Goal: Task Accomplishment & Management: Manage account settings

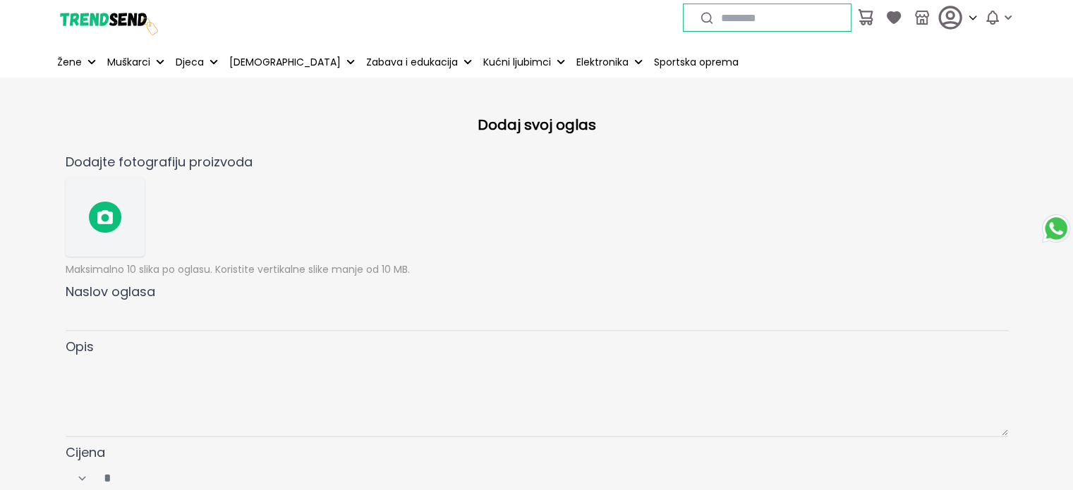
select select "****"
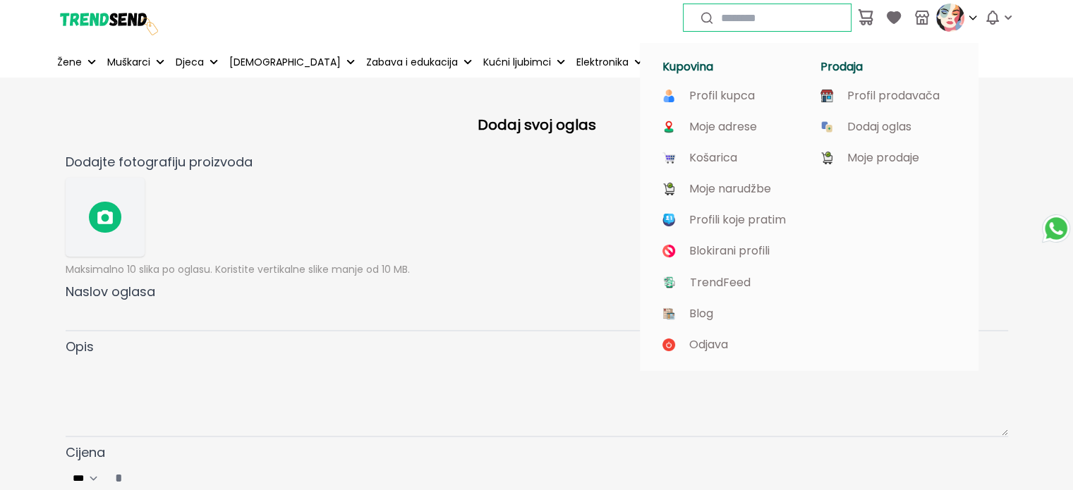
click at [950, 19] on img at bounding box center [950, 18] width 28 height 28
click at [897, 159] on p "Moje prodaje" at bounding box center [883, 158] width 72 height 13
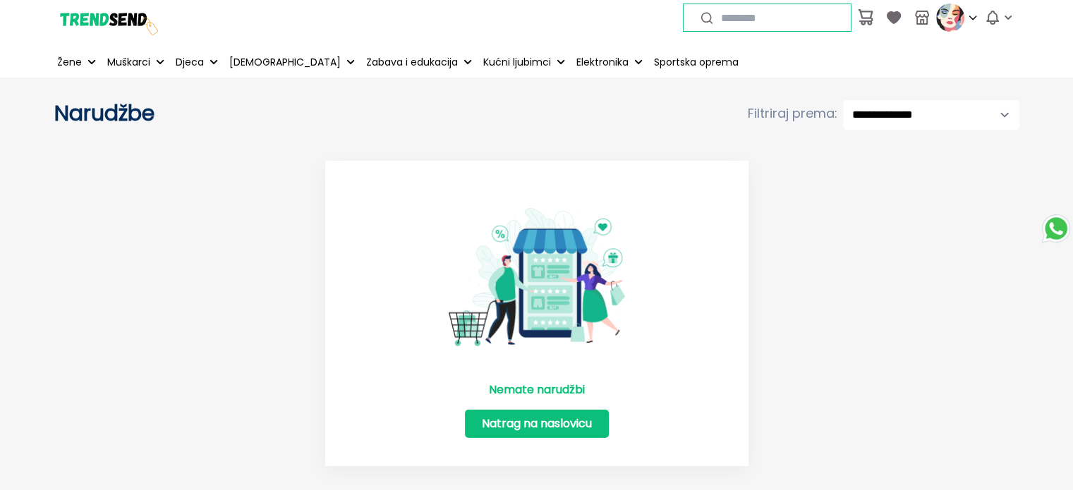
scroll to position [71, 0]
